Goal: Contribute content: Contribute content

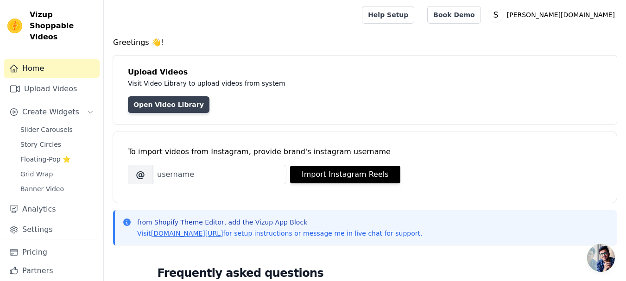
click at [159, 105] on link "Open Video Library" at bounding box center [169, 104] width 82 height 17
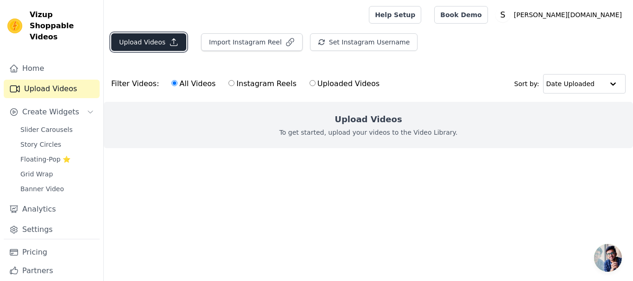
click at [147, 44] on button "Upload Videos" at bounding box center [148, 42] width 75 height 18
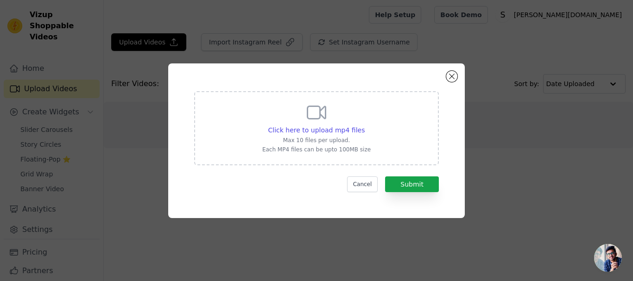
click at [302, 122] on div "Click here to upload mp4 files Max 10 files per upload. Each MP4 files can be u…" at bounding box center [316, 127] width 108 height 52
click at [364, 125] on input "Click here to upload mp4 files Max 10 files per upload. Each MP4 files can be u…" at bounding box center [364, 125] width 0 height 0
type input "C:\fakepath\....mp4"
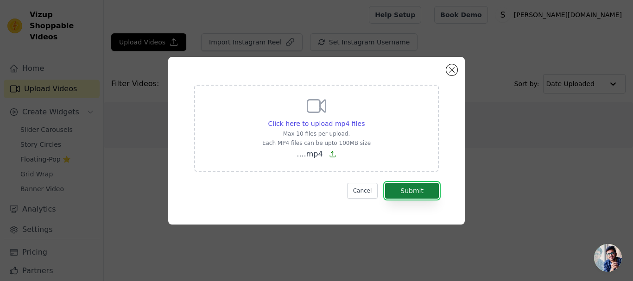
click at [404, 190] on button "Submit" at bounding box center [412, 191] width 54 height 16
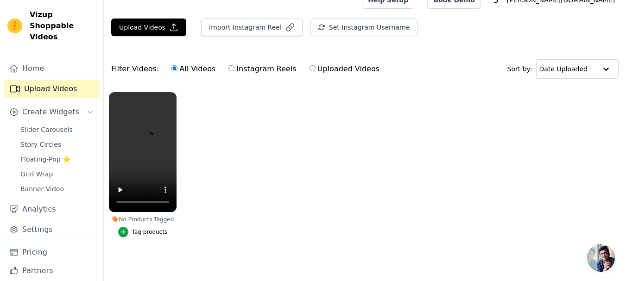
scroll to position [21, 0]
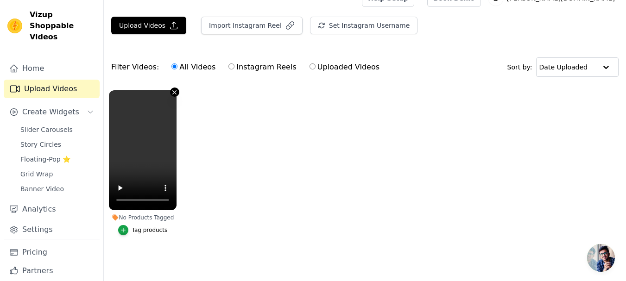
click at [176, 89] on icon "button" at bounding box center [174, 92] width 7 height 7
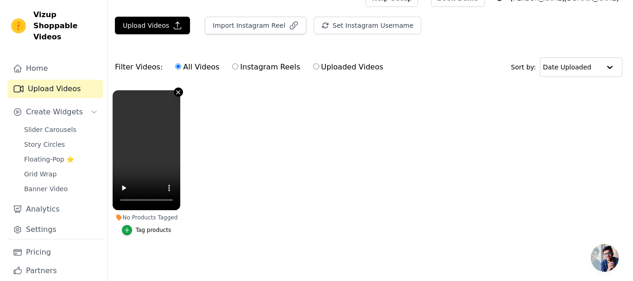
scroll to position [0, 0]
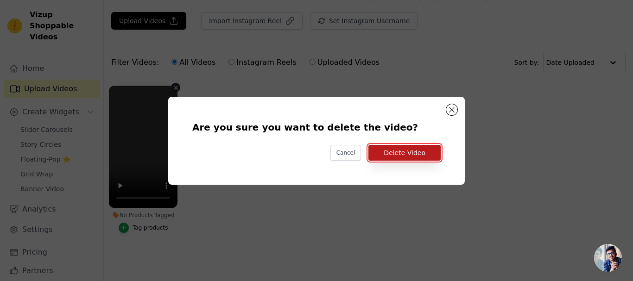
click at [413, 152] on button "Delete Video" at bounding box center [404, 153] width 72 height 16
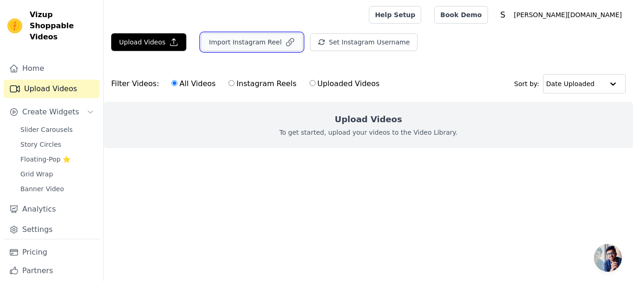
click at [255, 41] on button "Import Instagram Reel" at bounding box center [251, 42] width 101 height 18
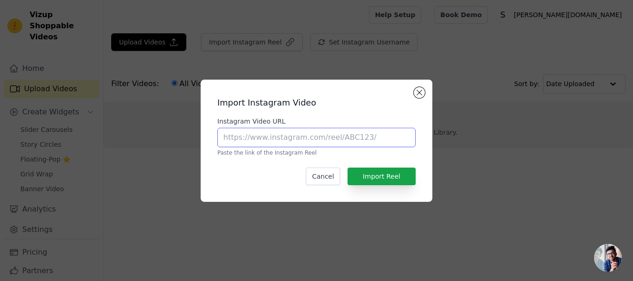
click at [310, 141] on input "Instagram Video URL" at bounding box center [316, 137] width 198 height 19
click at [327, 179] on button "Cancel" at bounding box center [323, 177] width 34 height 18
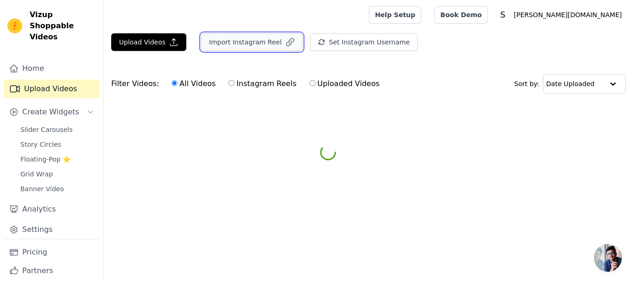
click at [245, 41] on button "Import Instagram Reel" at bounding box center [251, 42] width 101 height 18
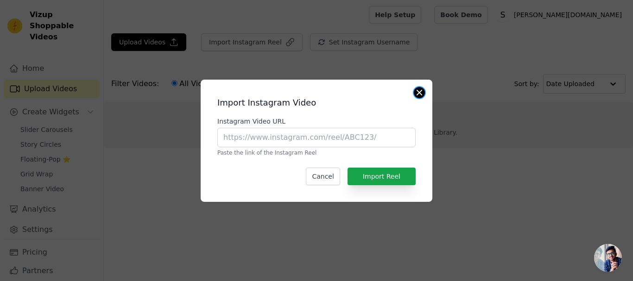
click at [420, 94] on button "Close modal" at bounding box center [419, 92] width 11 height 11
